Goal: Information Seeking & Learning: Learn about a topic

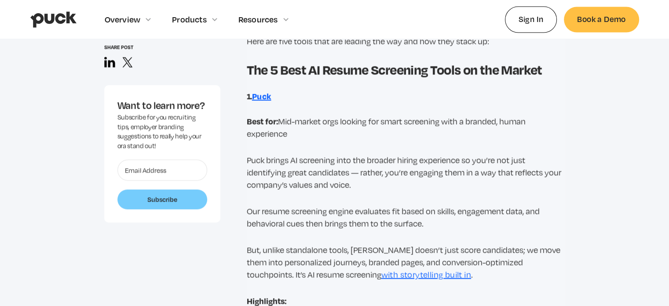
scroll to position [1407, 0]
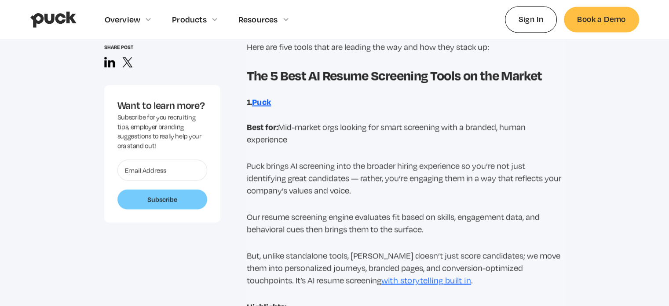
click at [259, 103] on strong "Puck" at bounding box center [261, 101] width 19 height 11
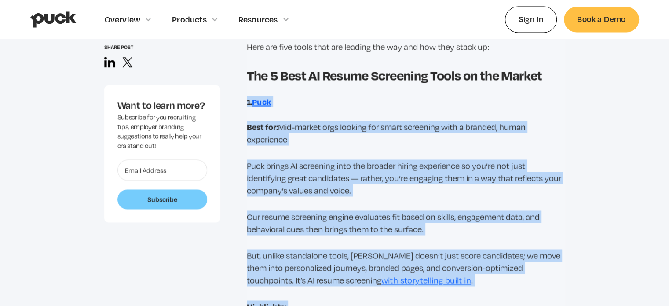
drag, startPoint x: 454, startPoint y: 234, endPoint x: 239, endPoint y: 103, distance: 251.4
copy div "1. Puck Best for: Mid-market orgs looking for smart screening with a branded, h…"
